Goal: Transaction & Acquisition: Purchase product/service

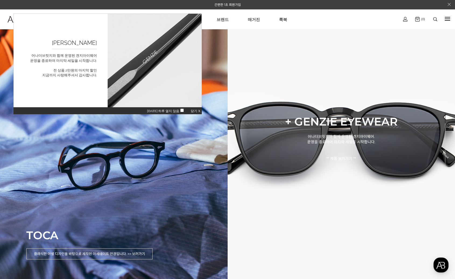
click at [195, 109] on span "닫기 X" at bounding box center [196, 111] width 10 height 4
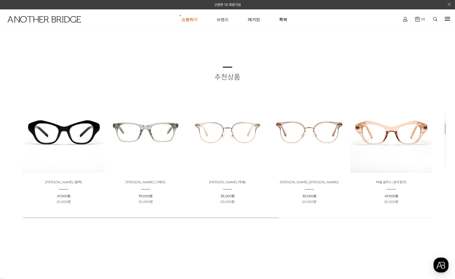
click at [225, 20] on link "브랜드" at bounding box center [223, 19] width 12 height 19
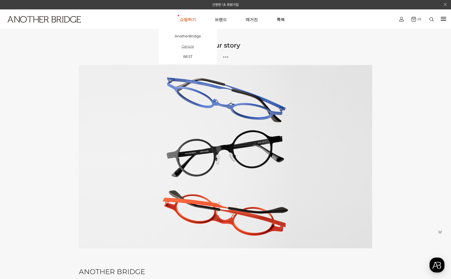
click at [187, 46] on link "Genzie" at bounding box center [188, 46] width 58 height 10
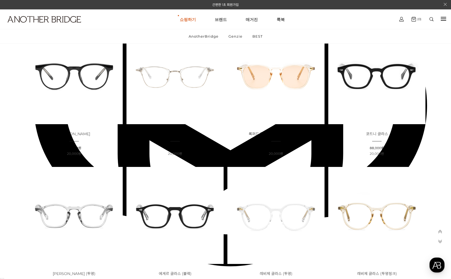
scroll to position [502, 0]
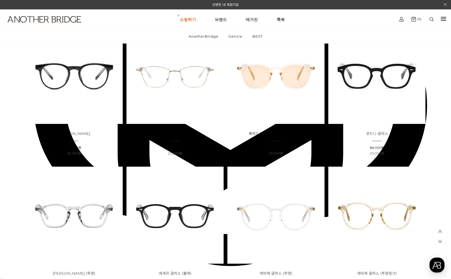
click at [404, 87] on img at bounding box center [376, 75] width 97 height 97
click at [211, 36] on link "AnotherBridge" at bounding box center [203, 36] width 39 height 14
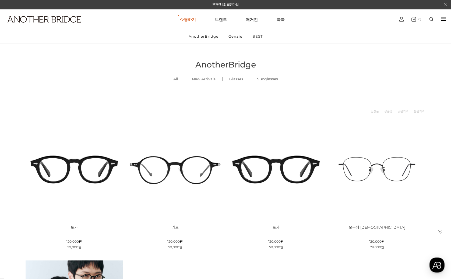
click at [260, 37] on link "BEST" at bounding box center [257, 36] width 19 height 14
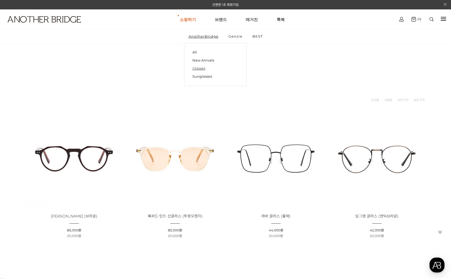
click at [200, 72] on link "Glasses" at bounding box center [215, 68] width 46 height 8
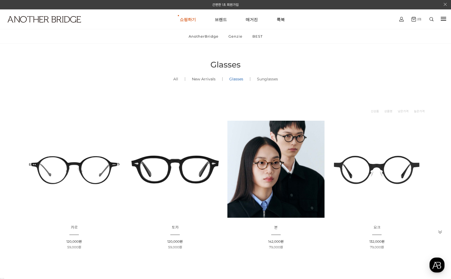
click at [203, 82] on link "New Arrivals ()" at bounding box center [203, 79] width 37 height 18
click at [273, 82] on link "Sunglasses ()" at bounding box center [267, 79] width 34 height 18
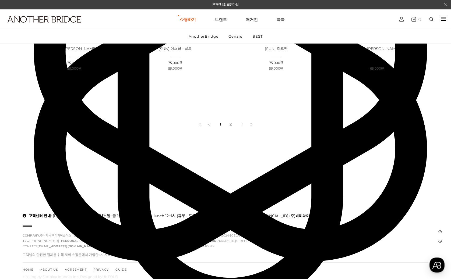
scroll to position [473, 0]
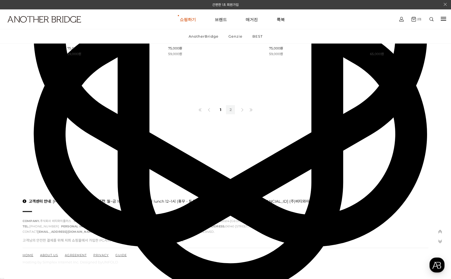
click at [230, 111] on link "2" at bounding box center [230, 109] width 9 height 9
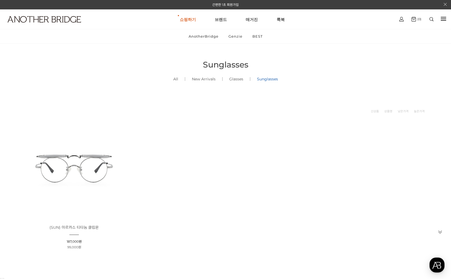
click at [90, 180] on img at bounding box center [74, 169] width 97 height 97
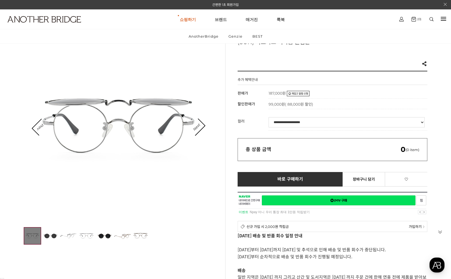
scroll to position [36, 0]
click at [49, 235] on img at bounding box center [50, 235] width 17 height 17
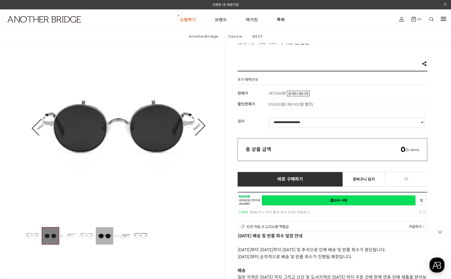
click at [109, 233] on img at bounding box center [104, 235] width 17 height 17
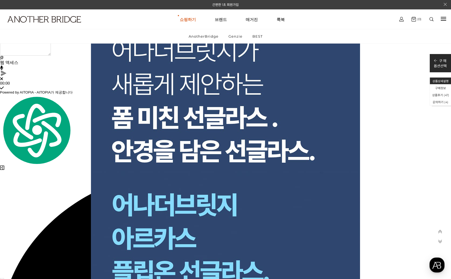
scroll to position [1094, 0]
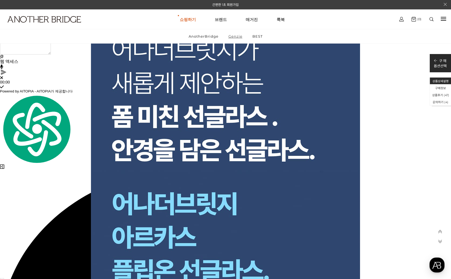
click at [235, 37] on link "Genzie" at bounding box center [235, 36] width 23 height 14
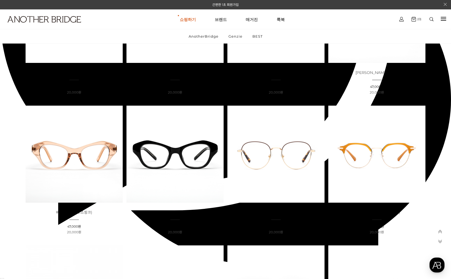
scroll to position [1414, 0]
